Goal: Find specific page/section: Find specific page/section

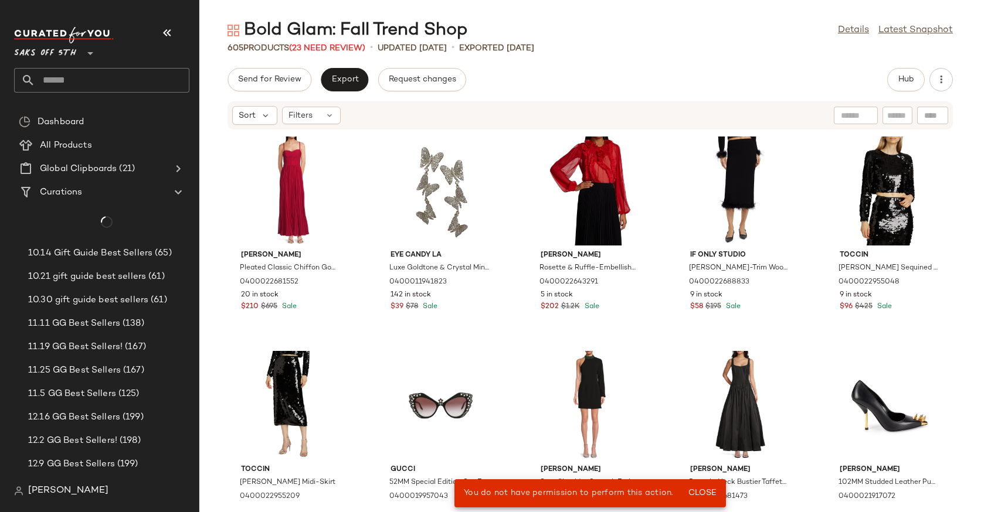
scroll to position [940, 0]
